Goal: Task Accomplishment & Management: Complete application form

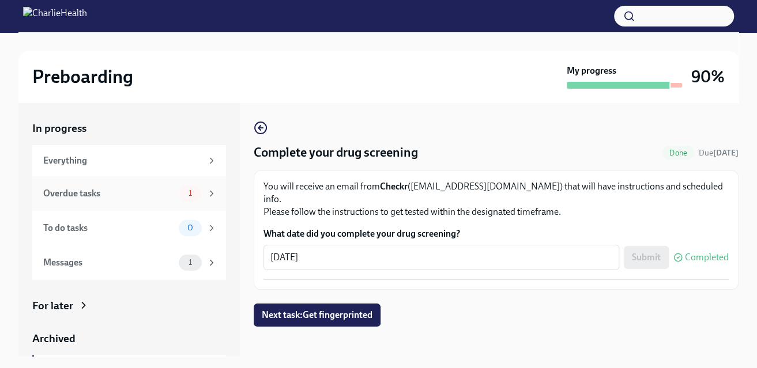
click at [113, 194] on div "Overdue tasks" at bounding box center [108, 193] width 131 height 13
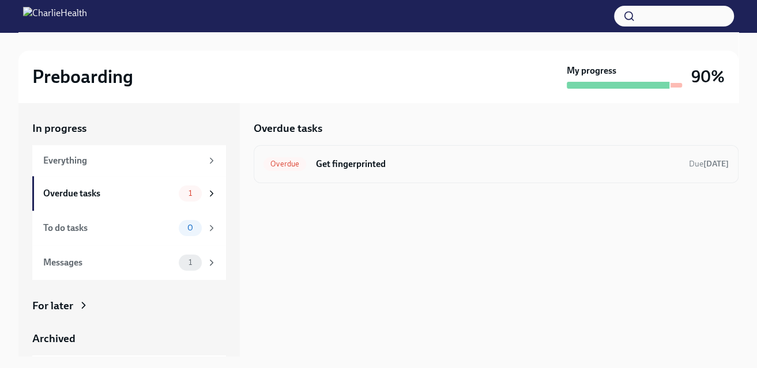
click at [589, 163] on h6 "Get fingerprinted" at bounding box center [497, 164] width 364 height 13
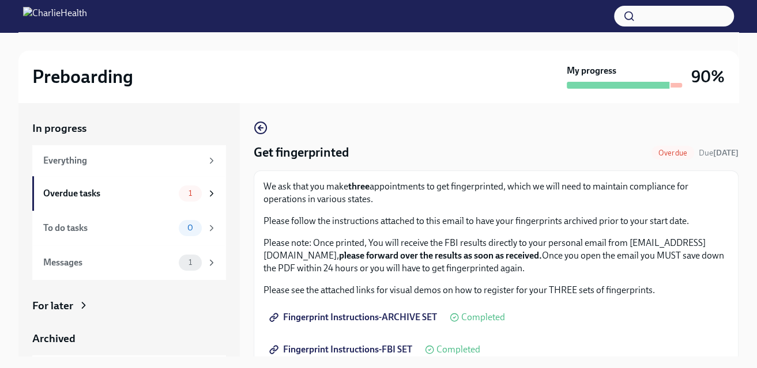
scroll to position [229, 0]
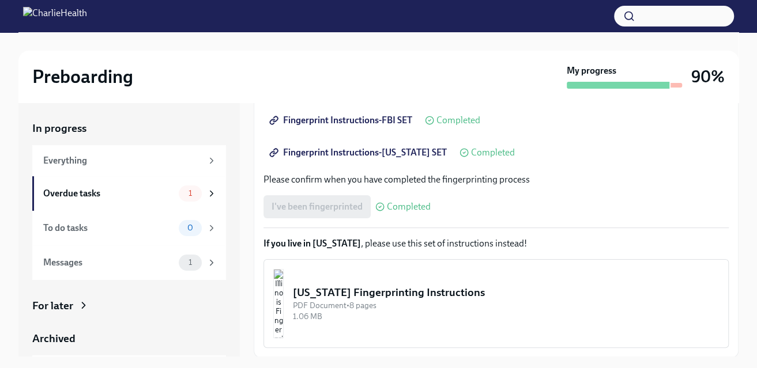
click at [316, 202] on div "I've been fingerprinted Completed" at bounding box center [346, 206] width 167 height 23
click at [571, 202] on div "I've been fingerprinted Completed" at bounding box center [495, 206] width 465 height 23
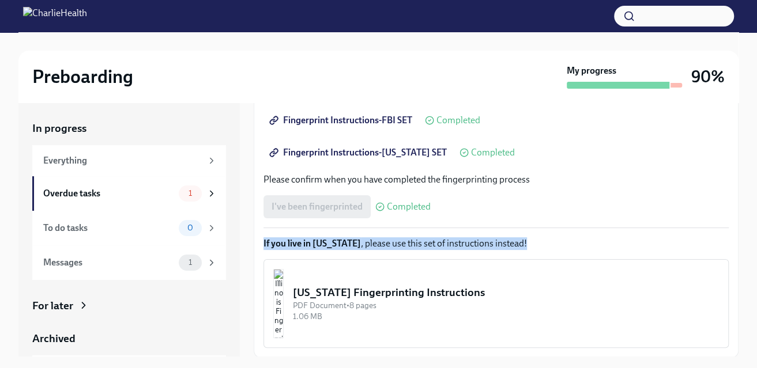
drag, startPoint x: 749, startPoint y: 278, endPoint x: 747, endPoint y: 230, distance: 48.4
click at [747, 230] on div "Preboarding My progress 90% In progress Everything Overdue tasks 1 To do tasks …" at bounding box center [378, 210] width 757 height 357
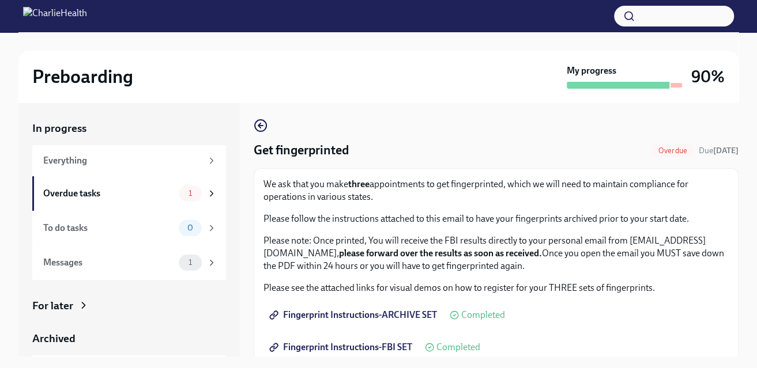
scroll to position [0, 0]
